Goal: Find specific page/section: Find specific page/section

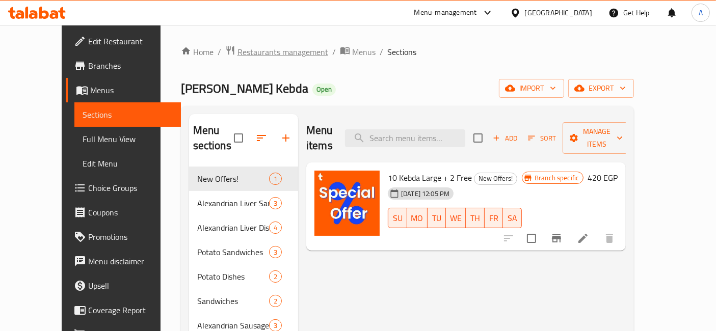
click at [237, 50] on span "Restaurants management" at bounding box center [282, 52] width 91 height 12
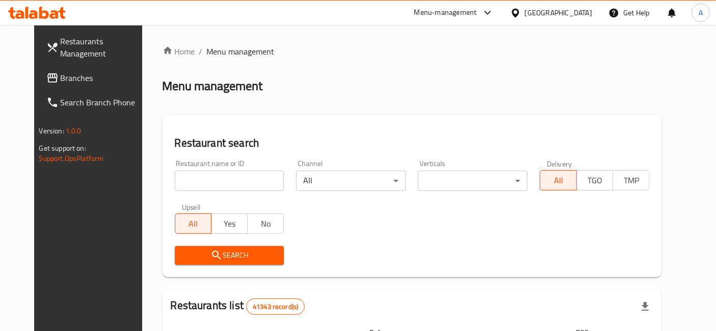
click at [236, 181] on input "search" at bounding box center [230, 181] width 110 height 20
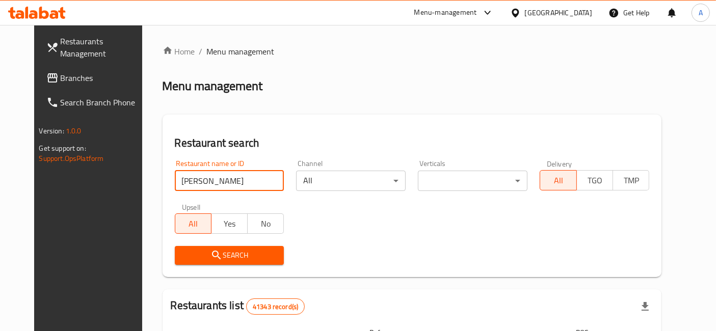
type input "[PERSON_NAME]"
click button "Search" at bounding box center [230, 255] width 110 height 19
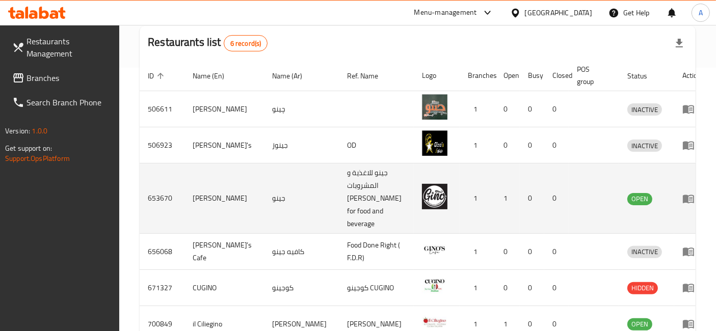
scroll to position [266, 0]
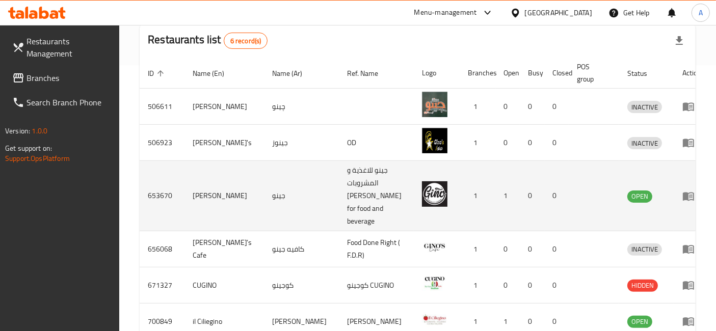
click at [163, 184] on td "653670" at bounding box center [162, 196] width 45 height 70
copy td "653670"
click at [683, 192] on icon "enhanced table" at bounding box center [688, 196] width 11 height 9
